Goal: Find specific page/section: Find specific page/section

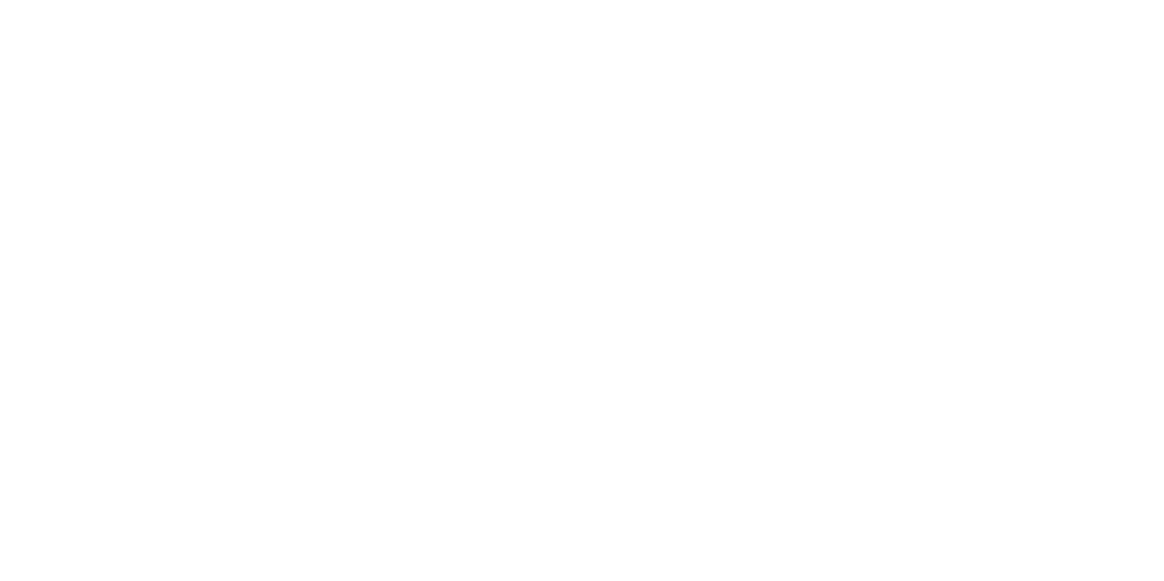
drag, startPoint x: 134, startPoint y: 369, endPoint x: 356, endPoint y: 442, distance: 233.3
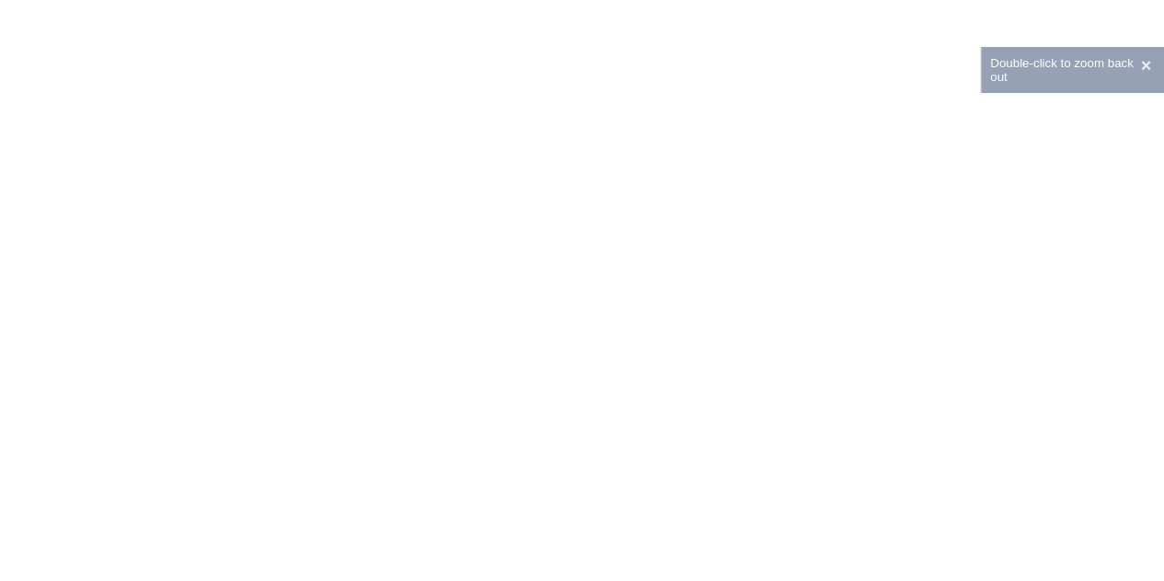
drag, startPoint x: 156, startPoint y: 288, endPoint x: 538, endPoint y: 398, distance: 397.5
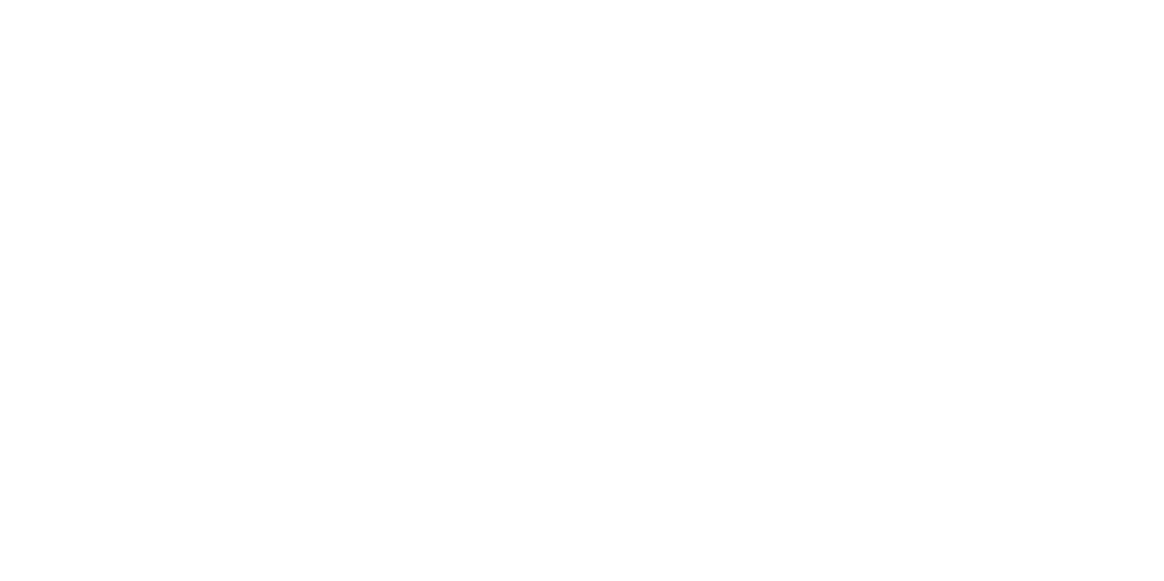
scroll to position [77, 0]
